Goal: Find contact information: Find contact information

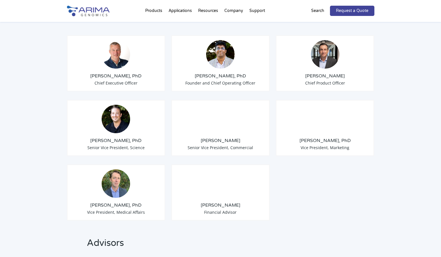
scroll to position [467, 0]
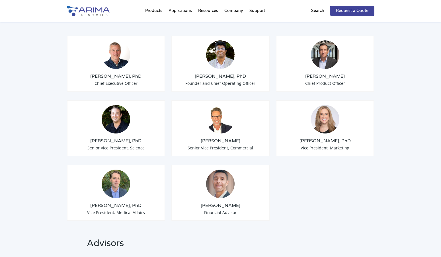
drag, startPoint x: 330, startPoint y: 135, endPoint x: 308, endPoint y: 133, distance: 22.3
click at [308, 138] on h3 "[PERSON_NAME], PhD" at bounding box center [325, 141] width 89 height 6
copy h3 "[PERSON_NAME]"
click at [325, 113] on img at bounding box center [325, 119] width 28 height 28
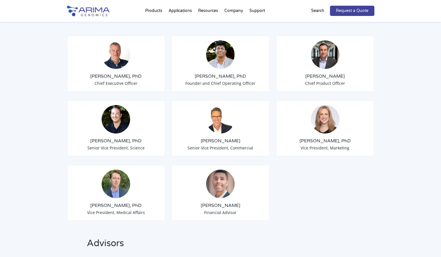
click at [344, 145] on span "Vice President, Marketing" at bounding box center [325, 147] width 49 height 5
drag, startPoint x: 307, startPoint y: 133, endPoint x: 353, endPoint y: 144, distance: 47.9
click at [353, 144] on div "[PERSON_NAME], PhD Vice President, Marketing" at bounding box center [325, 128] width 99 height 56
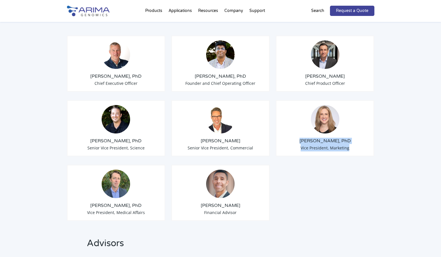
copy div "[PERSON_NAME], PhD Vice President, Marketing"
click at [296, 181] on div "[PERSON_NAME], PhD Chief Executive Officer [PERSON_NAME], PhD Founder and Chief…" at bounding box center [221, 125] width 308 height 208
